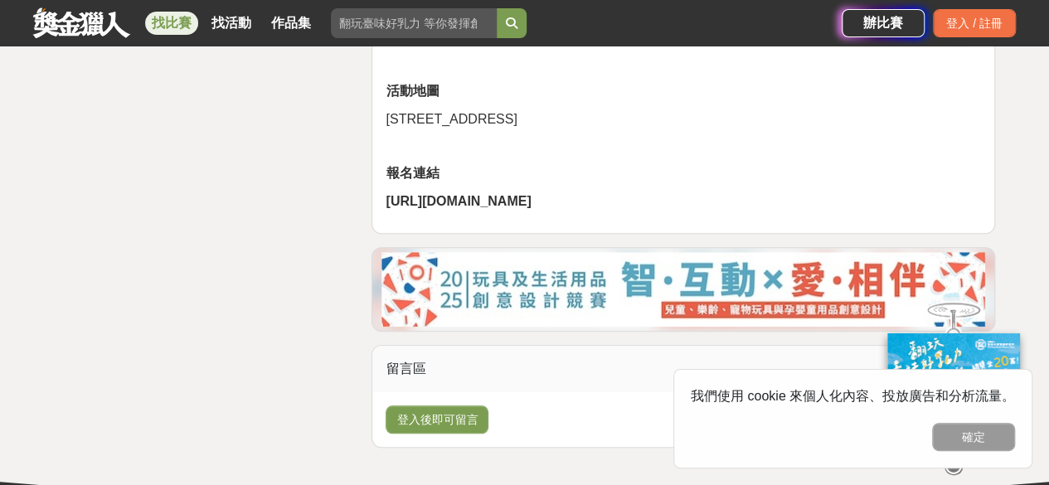
scroll to position [3731, 0]
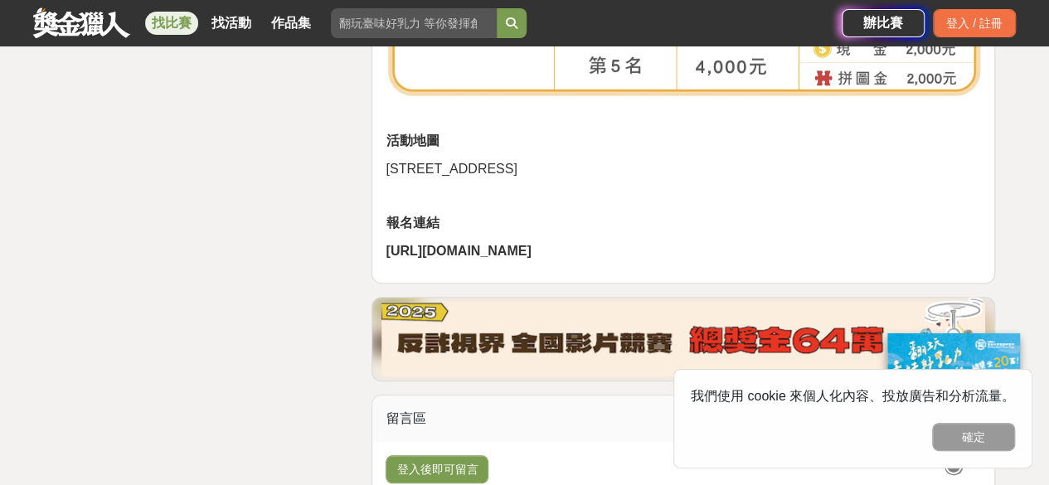
click at [458, 258] on strong "[URL][DOMAIN_NAME]" at bounding box center [457, 251] width 145 height 14
drag, startPoint x: 457, startPoint y: 299, endPoint x: 384, endPoint y: 243, distance: 92.2
copy strong "[URL][DOMAIN_NAME]"
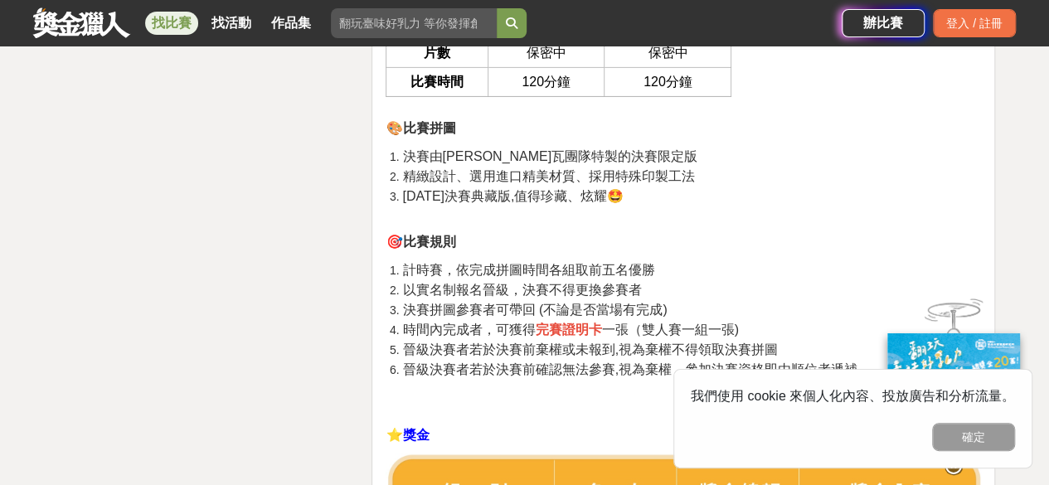
scroll to position [2736, 0]
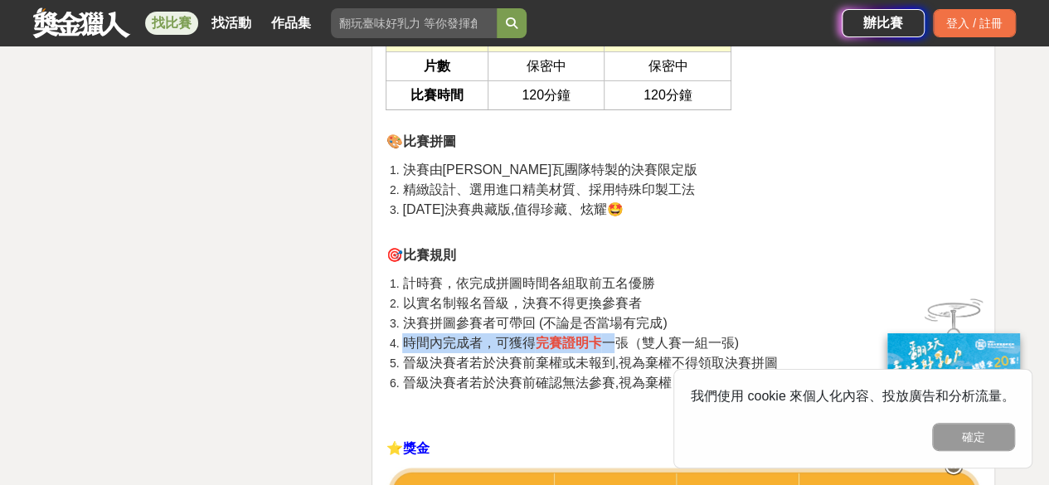
drag, startPoint x: 406, startPoint y: 346, endPoint x: 620, endPoint y: 332, distance: 214.3
click at [620, 333] on li "時間內完成者，可獲得 完賽證明卡 一張（雙人賽一組一張)" at bounding box center [691, 343] width 579 height 20
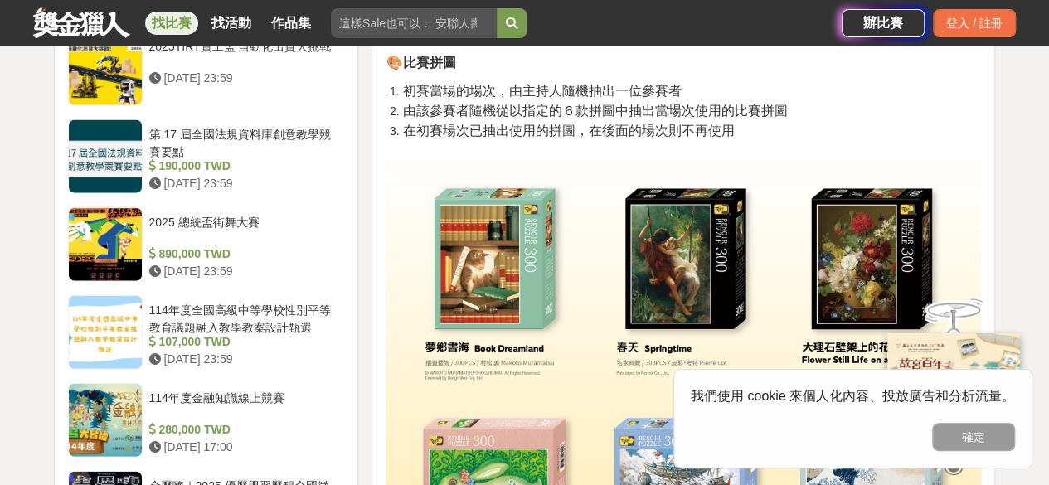
scroll to position [1685, 0]
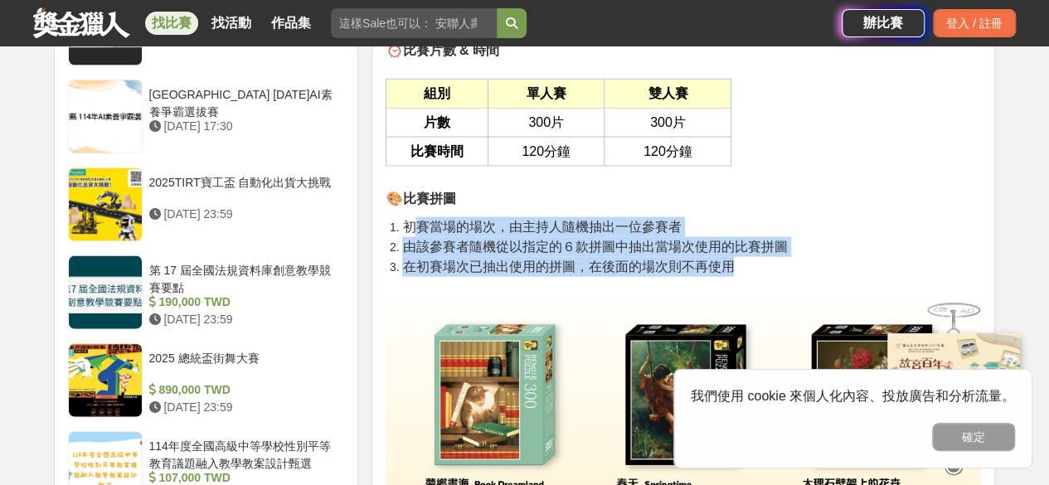
drag, startPoint x: 414, startPoint y: 223, endPoint x: 753, endPoint y: 265, distance: 341.7
click at [753, 265] on ol "初賽當場的場次，由主持人隨機抽出一位參賽者 由該參賽者隨機從以指定的６款拼圖中抽出當場次使用的比賽拼圖 在初賽場次已抽出使用的拼圖，在後面的場次則不再使用" at bounding box center [682, 247] width 595 height 60
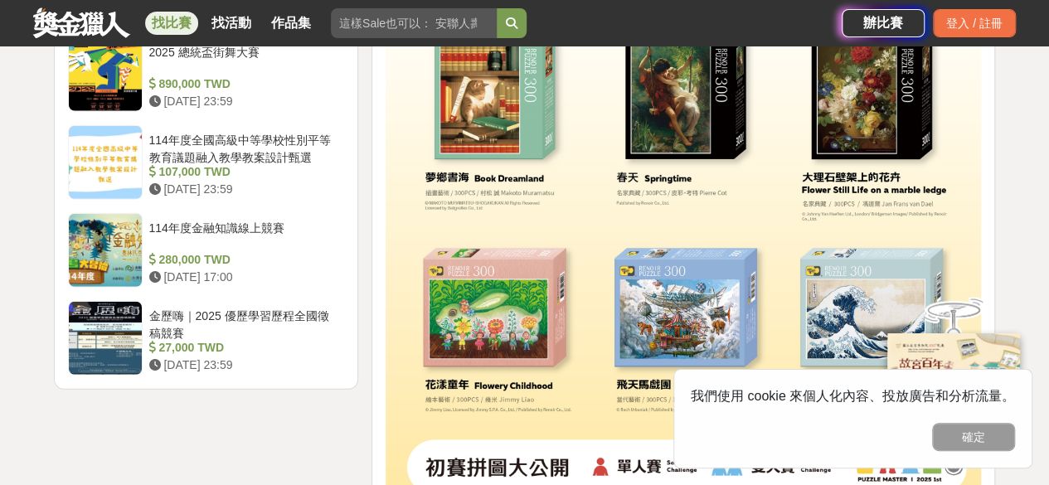
scroll to position [2016, 0]
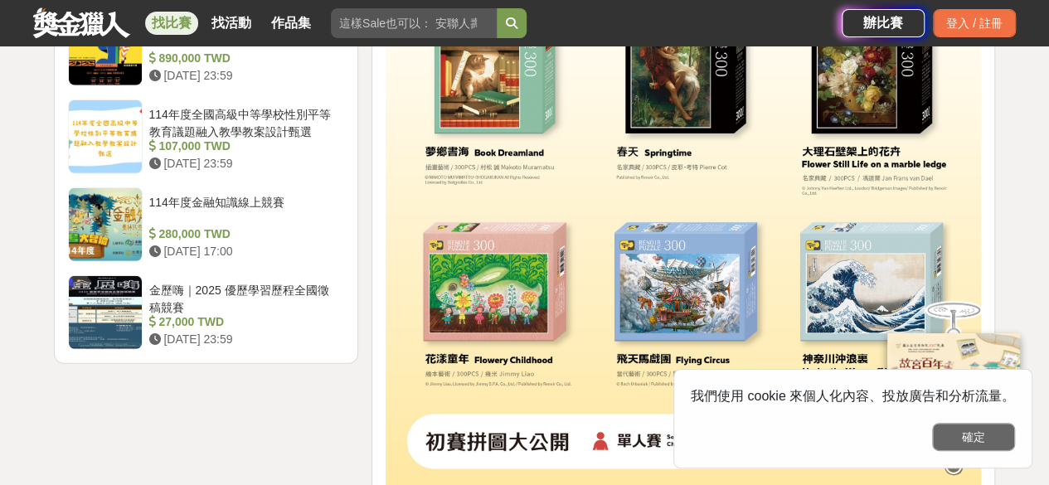
click at [962, 440] on button "確定" at bounding box center [973, 437] width 83 height 28
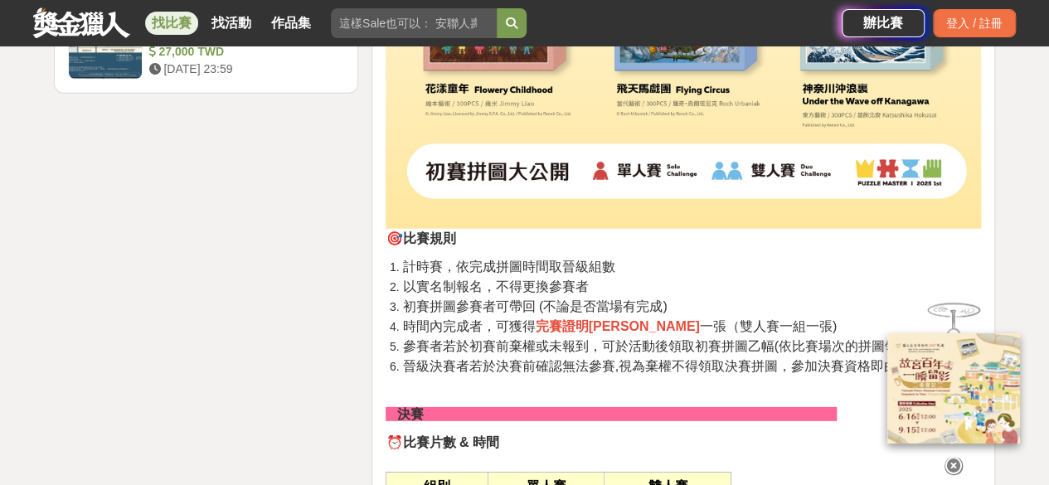
scroll to position [2265, 0]
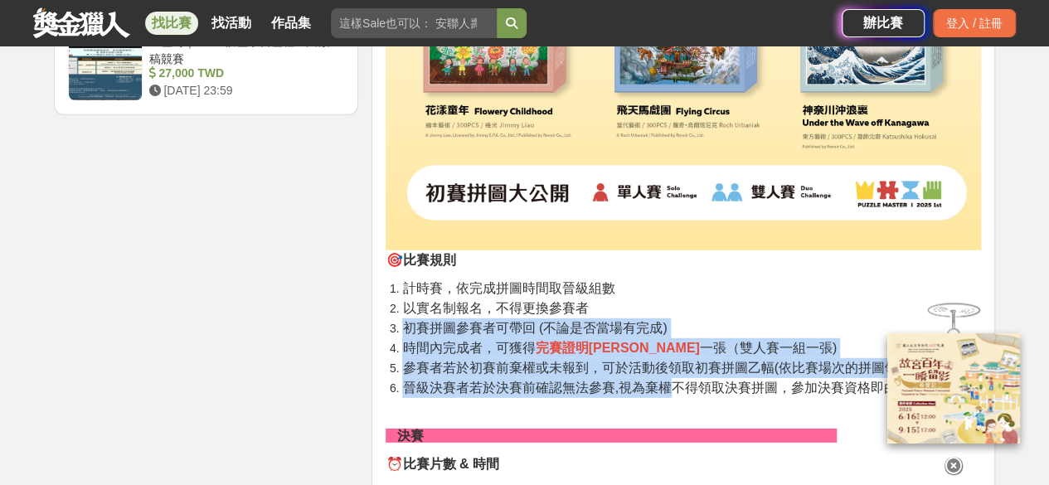
drag, startPoint x: 406, startPoint y: 316, endPoint x: 667, endPoint y: 385, distance: 269.5
click at [667, 385] on ol "計時賽，依完成拼圖時間取晉級組數 以實名制報名，不得更換參賽者 初賽拼圖參賽者可帶回 (不論是否當場有完成) 時間內完成者，可獲得 完賽證明卡 一張（雙人賽一…" at bounding box center [682, 348] width 595 height 139
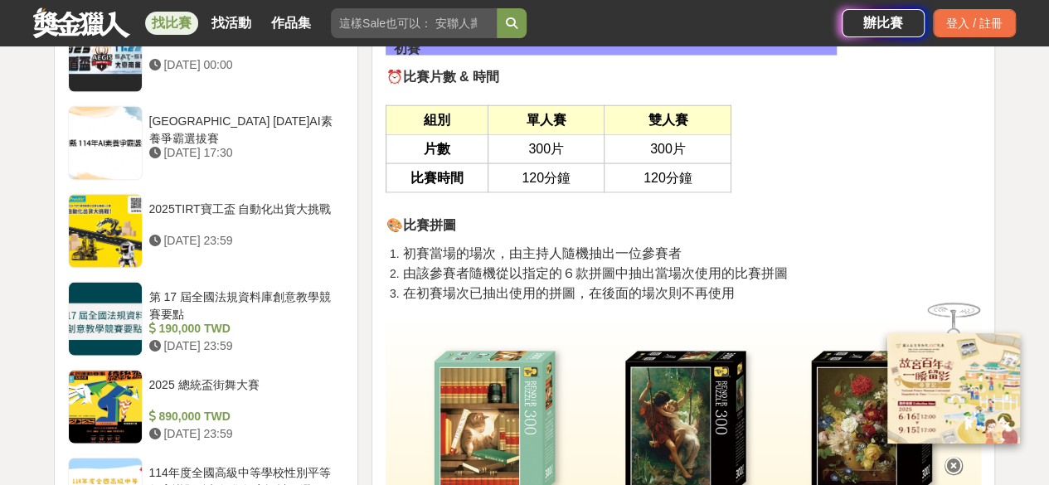
scroll to position [1767, 0]
